Goal: Transaction & Acquisition: Subscribe to service/newsletter

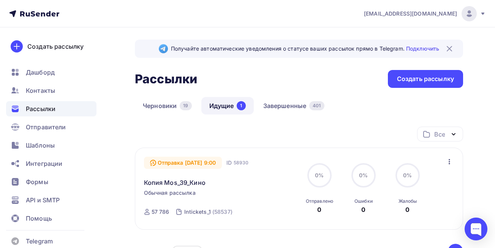
click at [53, 143] on span "Шаблоны" at bounding box center [40, 145] width 29 height 9
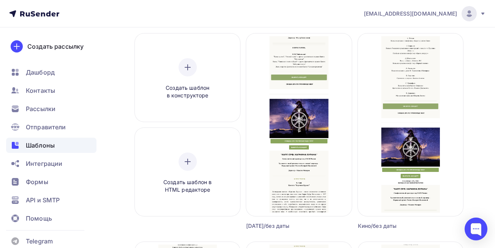
scroll to position [65, 0]
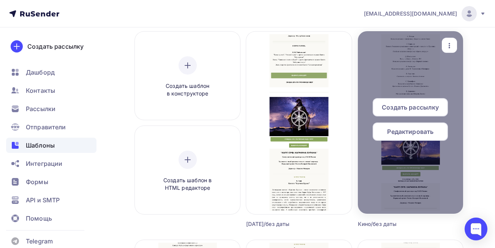
click at [419, 102] on div "Создать рассылку" at bounding box center [410, 107] width 75 height 18
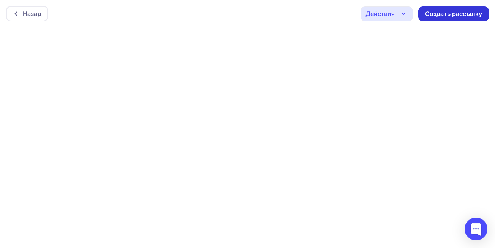
click at [441, 16] on div "Создать рассылку" at bounding box center [453, 13] width 57 height 9
click at [393, 14] on div "Действия" at bounding box center [379, 13] width 29 height 9
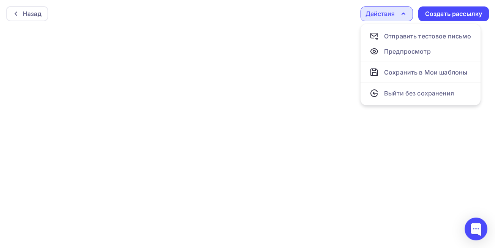
click at [393, 14] on div "Действия" at bounding box center [379, 13] width 29 height 9
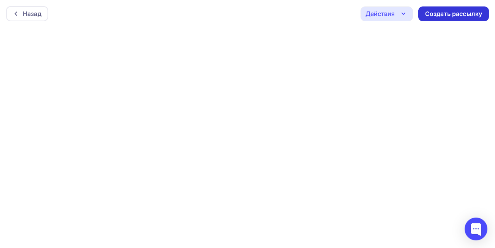
click at [442, 14] on div "Создать рассылку" at bounding box center [453, 13] width 57 height 9
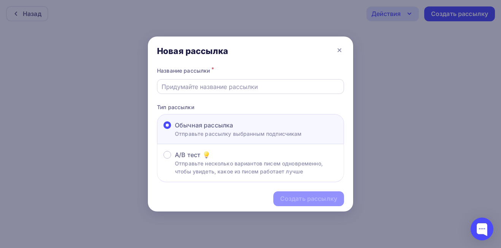
click at [221, 88] on input "text" at bounding box center [250, 86] width 178 height 9
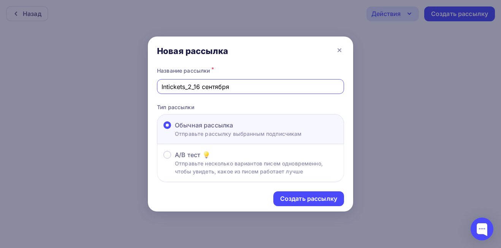
click at [233, 87] on input "Intickets_2_16 сентября" at bounding box center [250, 86] width 178 height 9
type input "Intickets_2_Кино"
click at [296, 194] on div "Создать рассылку" at bounding box center [308, 198] width 71 height 15
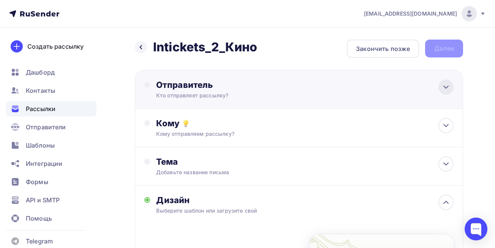
click at [447, 88] on icon at bounding box center [445, 86] width 9 height 9
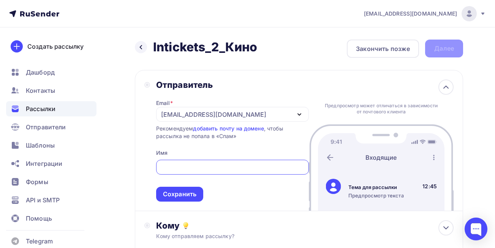
click at [178, 113] on div "[EMAIL_ADDRESS][DOMAIN_NAME]" at bounding box center [213, 114] width 105 height 9
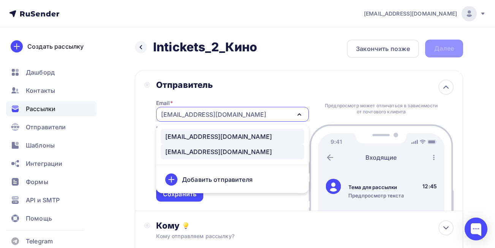
click at [181, 135] on div "rusconcert@rusconcert.net" at bounding box center [218, 136] width 107 height 9
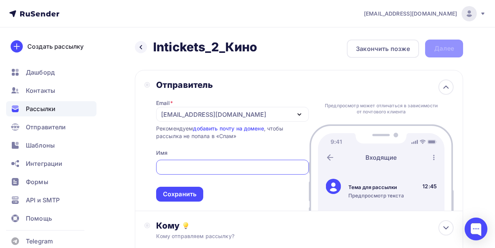
click at [196, 170] on input "text" at bounding box center [232, 167] width 144 height 9
type input "РУСКОНЦЕРТ"
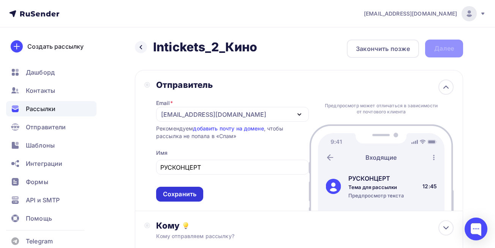
click at [192, 189] on div "Сохранить" at bounding box center [179, 193] width 47 height 15
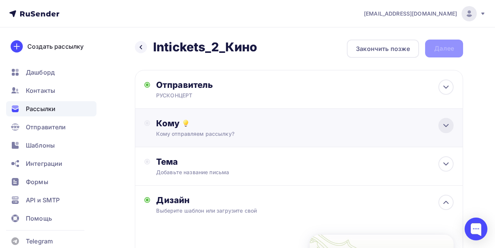
click at [450, 127] on icon at bounding box center [445, 125] width 9 height 9
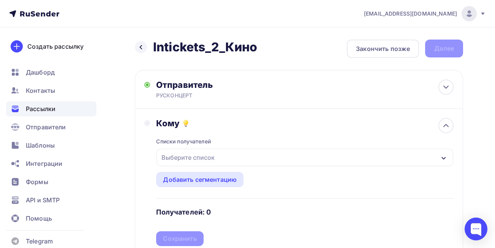
click at [340, 160] on div "Выберите список" at bounding box center [304, 157] width 297 height 17
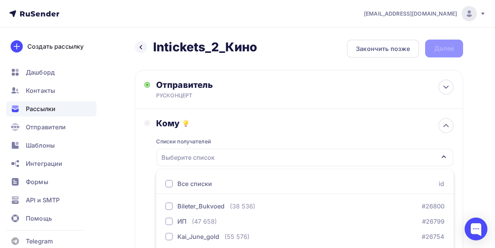
scroll to position [118, 0]
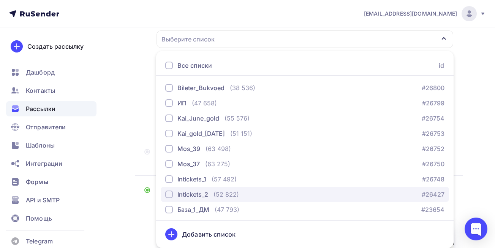
click at [168, 193] on div "button" at bounding box center [169, 194] width 8 height 8
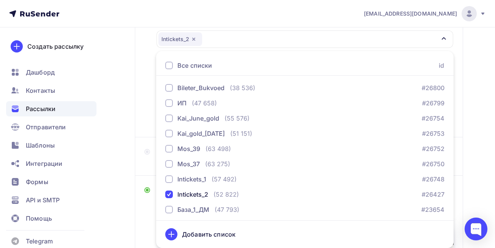
click at [472, 177] on div "Назад Intickets_2_Кино Intickets_2_Кино Закончить позже Далее Отправитель РУСКО…" at bounding box center [247, 170] width 495 height 522
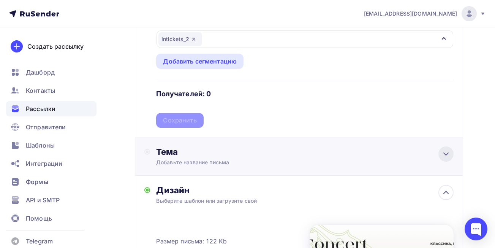
click at [445, 151] on icon at bounding box center [445, 153] width 9 height 9
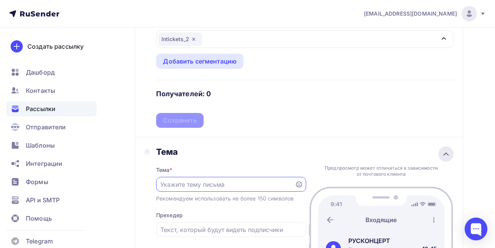
scroll to position [0, 0]
click at [242, 185] on input "text" at bounding box center [225, 184] width 130 height 9
click at [173, 121] on div "Сохранить" at bounding box center [179, 120] width 33 height 9
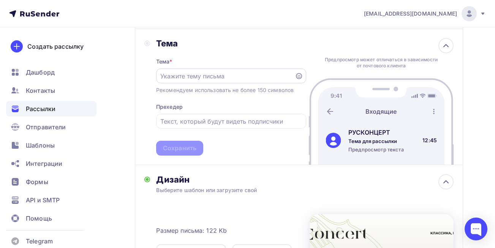
click at [264, 74] on input "text" at bounding box center [225, 75] width 130 height 9
type input "З"
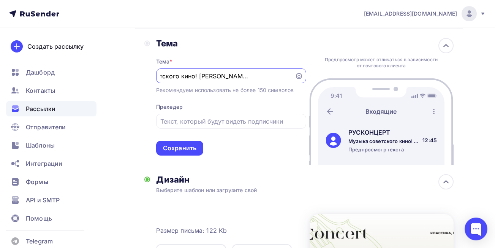
scroll to position [0, 86]
drag, startPoint x: 160, startPoint y: 75, endPoint x: 299, endPoint y: 85, distance: 139.0
click at [299, 85] on div "Тема * Музыка советского кино! Таривердиев. Артемьев. Дунаевский. Петров! Реком…" at bounding box center [231, 102] width 150 height 107
type input "Музыка советского кино! Таривердиев. Артемьев. Дунаевский. Петров!"
click at [278, 120] on input "text" at bounding box center [230, 121] width 141 height 9
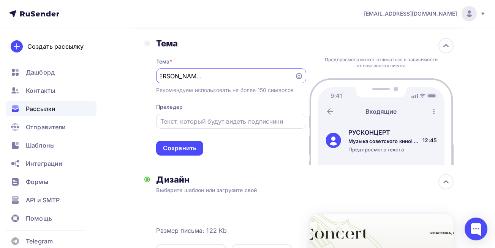
scroll to position [0, 0]
paste input "Музыка советского кино! Таривердиев. Артемьев. Дунаевский. Петров!"
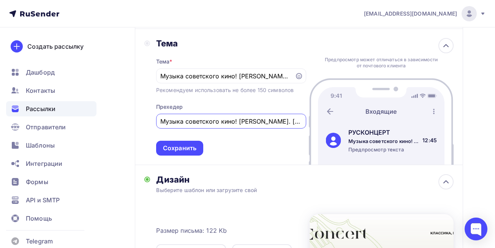
scroll to position [0, 75]
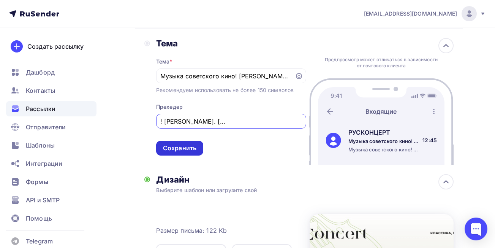
type input "Музыка советского кино! Таривердиев. Артемьев. Дунаевский. Петров!"
click at [195, 141] on div "Сохранить" at bounding box center [179, 148] width 47 height 15
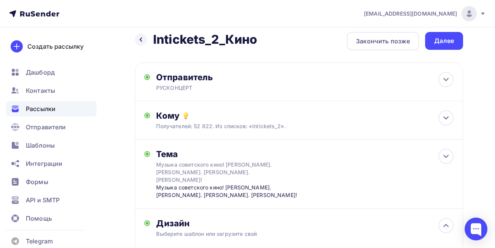
scroll to position [0, 0]
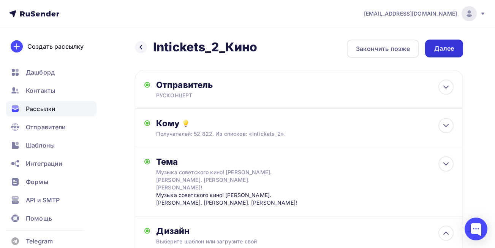
click at [450, 49] on div "Далее" at bounding box center [444, 48] width 20 height 9
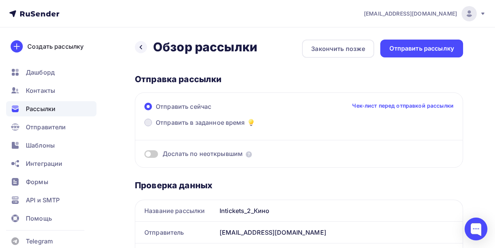
click at [148, 124] on span at bounding box center [148, 123] width 8 height 8
click at [156, 127] on input "Отправить в заданное время" at bounding box center [156, 127] width 0 height 0
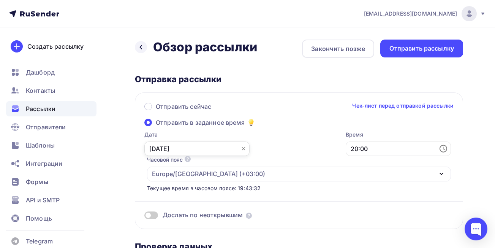
click at [168, 147] on input "11.09.2025" at bounding box center [196, 148] width 105 height 14
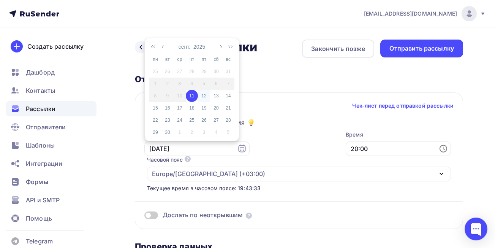
click at [205, 92] on div "12" at bounding box center [204, 95] width 12 height 7
type input "12.09.2025"
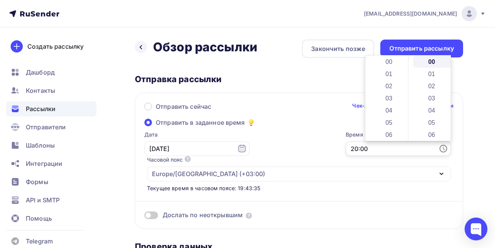
click at [386, 146] on input "20:00" at bounding box center [398, 148] width 105 height 14
drag, startPoint x: 406, startPoint y: 127, endPoint x: 406, endPoint y: 92, distance: 34.6
click at [406, 92] on div at bounding box center [406, 87] width 2 height 19
click at [390, 82] on li "09" at bounding box center [389, 80] width 39 height 12
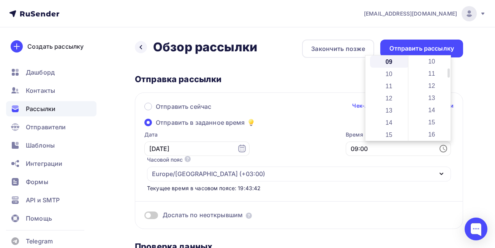
scroll to position [118, 0]
drag, startPoint x: 447, startPoint y: 62, endPoint x: 446, endPoint y: 75, distance: 12.6
click at [446, 75] on div "00 01 02 03 04 05 06 07 08 09 10 11 12 13 14 15 16 17 18 19 20 21 22 23 24 25 2…" at bounding box center [429, 97] width 43 height 85
click at [431, 66] on li "10" at bounding box center [432, 65] width 39 height 12
type input "09:10"
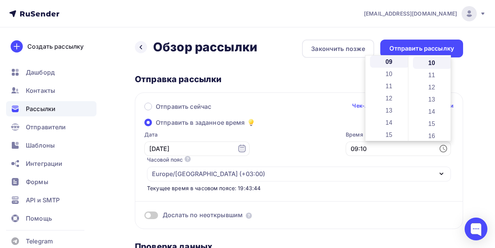
scroll to position [122, 0]
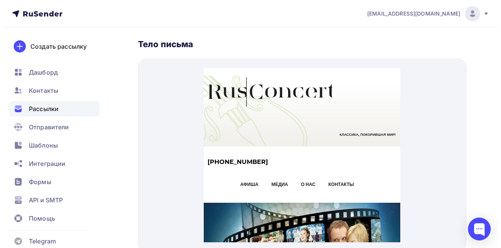
scroll to position [0, 0]
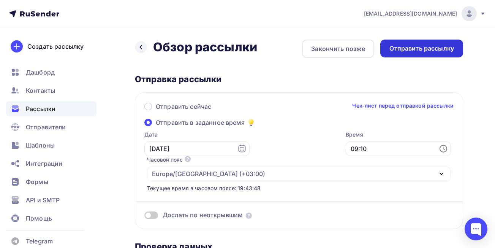
click at [429, 52] on div "Отправить рассылку" at bounding box center [421, 48] width 65 height 9
